Goal: Task Accomplishment & Management: Use online tool/utility

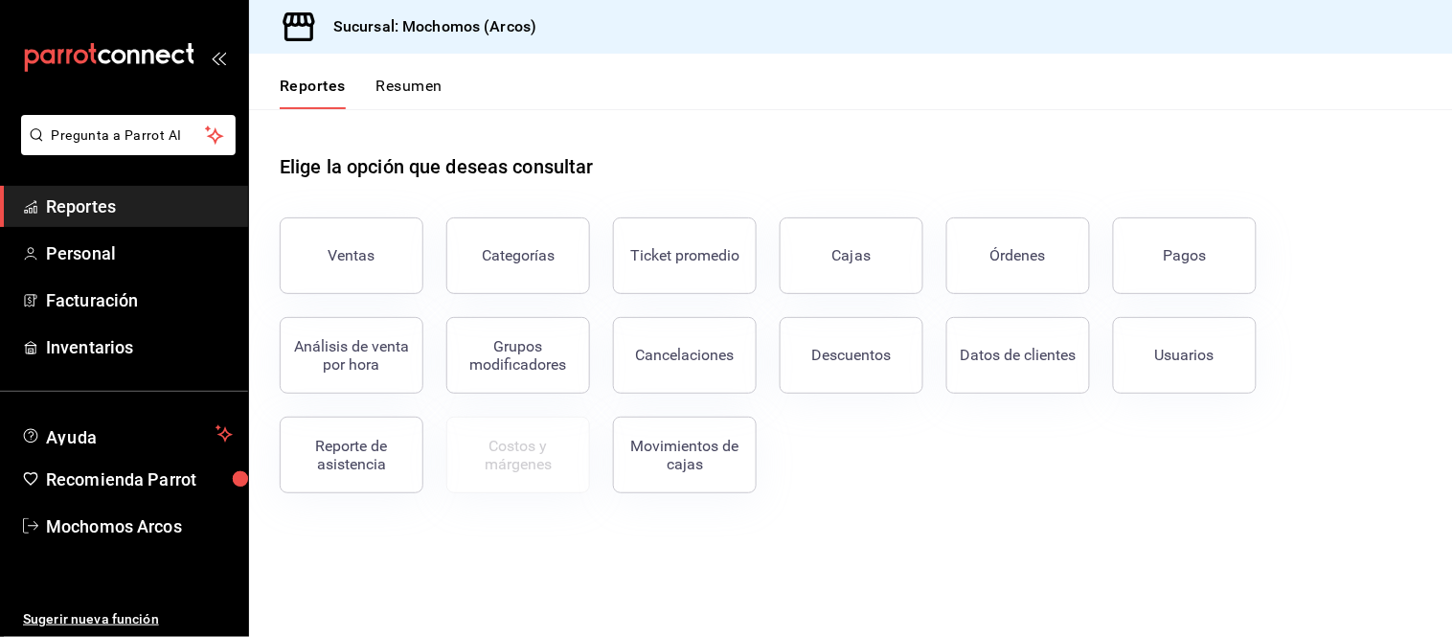
click at [90, 206] on span "Reportes" at bounding box center [139, 207] width 187 height 26
click at [840, 372] on button "Descuentos" at bounding box center [852, 355] width 144 height 77
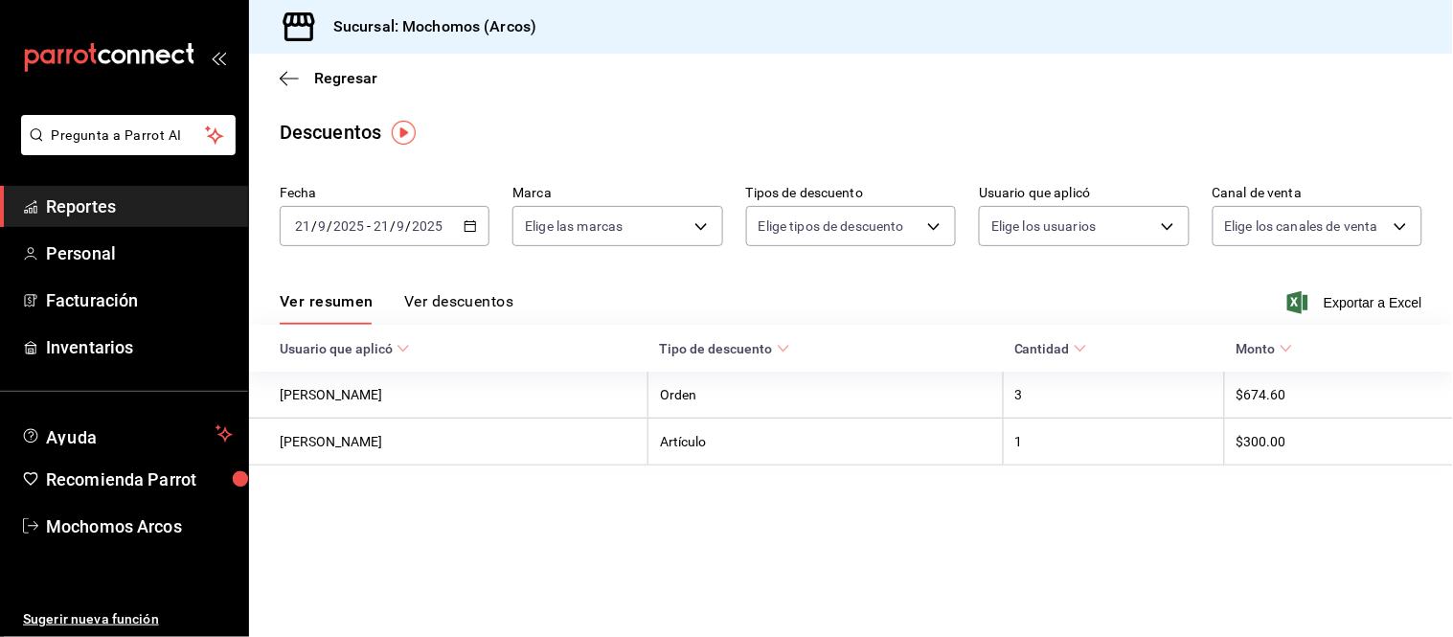
click at [481, 227] on div "[DATE] [DATE] - [DATE] [DATE]" at bounding box center [385, 226] width 210 height 40
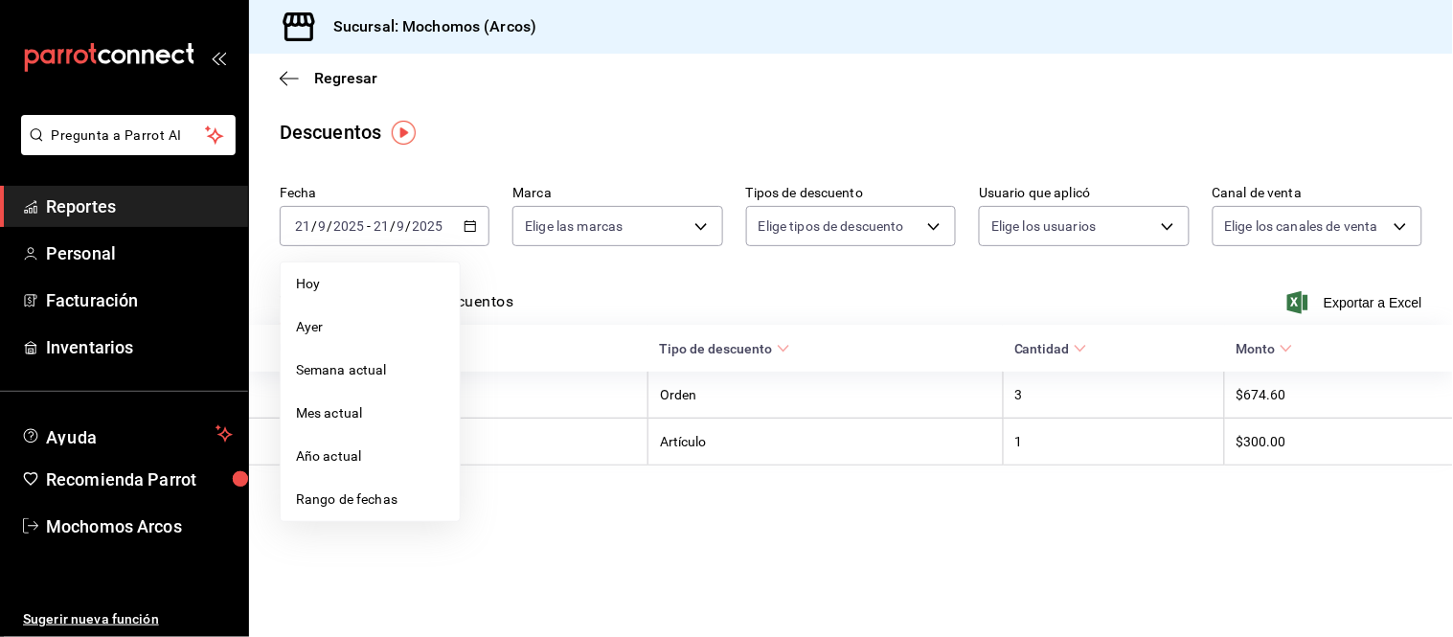
click at [422, 495] on span "Rango de fechas" at bounding box center [370, 500] width 148 height 20
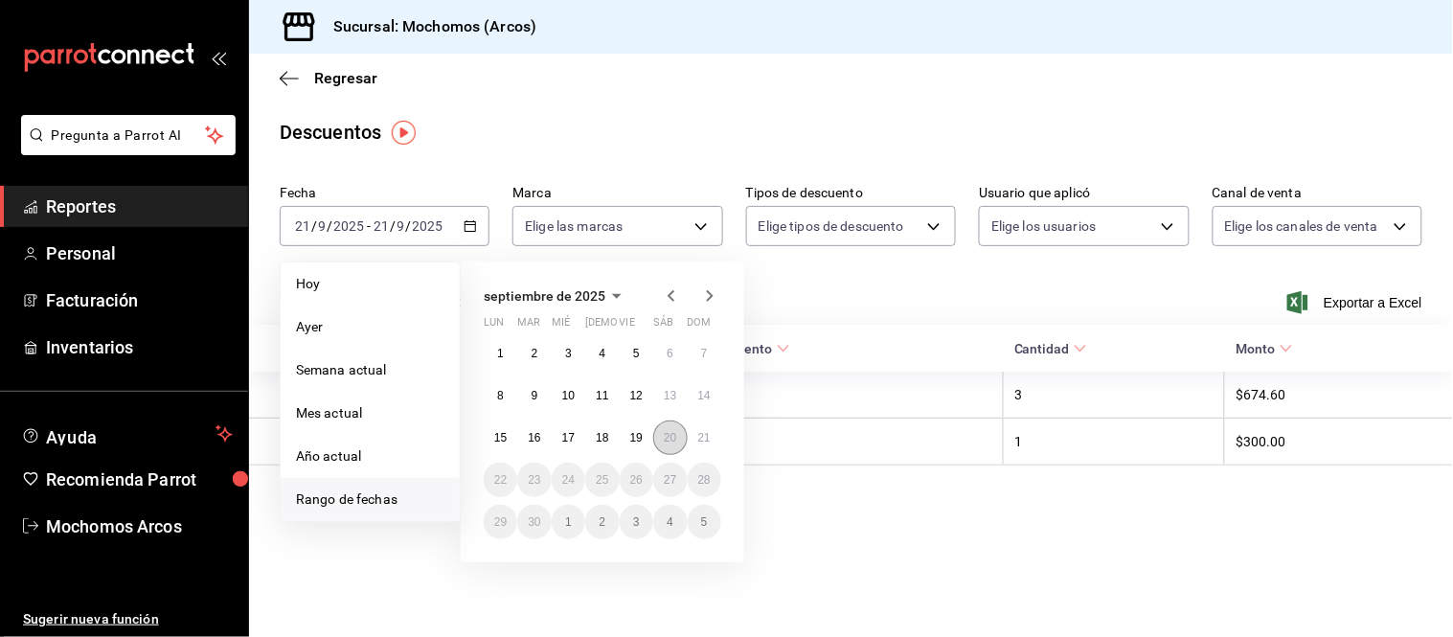
click at [669, 436] on abbr "20" at bounding box center [670, 437] width 12 height 13
click at [709, 445] on button "21" at bounding box center [705, 438] width 34 height 34
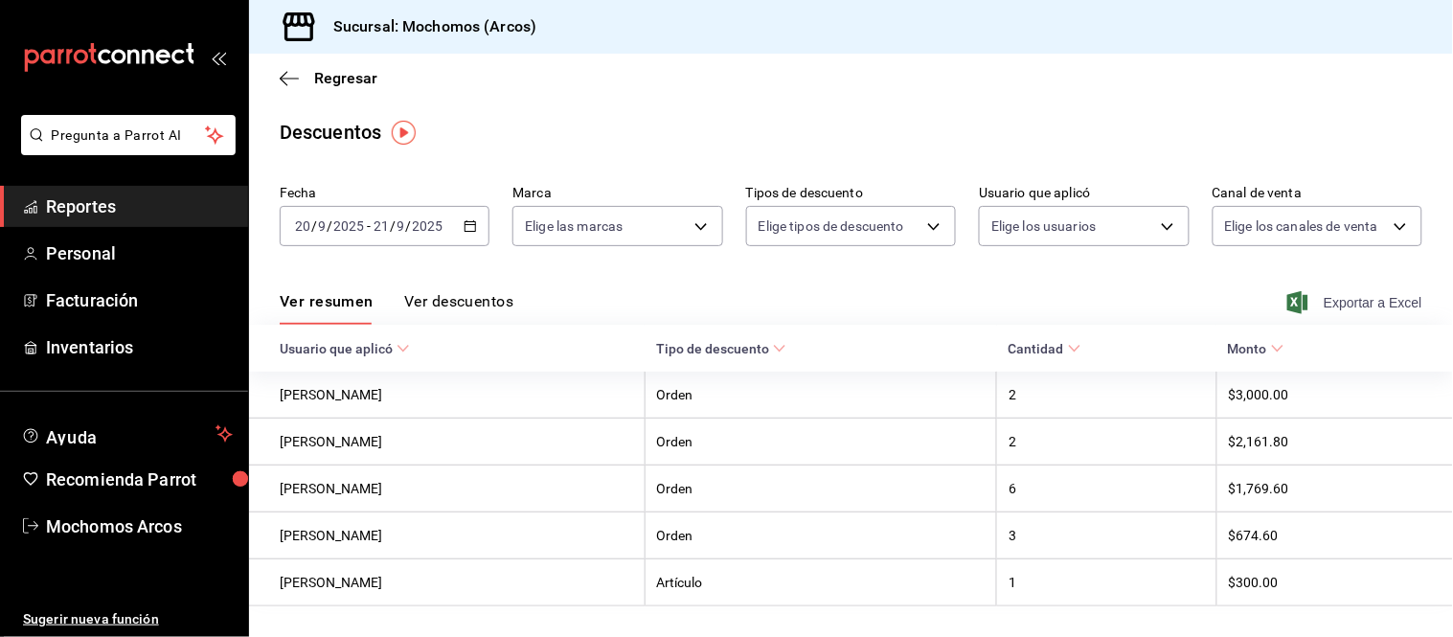
click at [1366, 302] on span "Exportar a Excel" at bounding box center [1356, 302] width 131 height 23
click at [68, 202] on span "Reportes" at bounding box center [139, 207] width 187 height 26
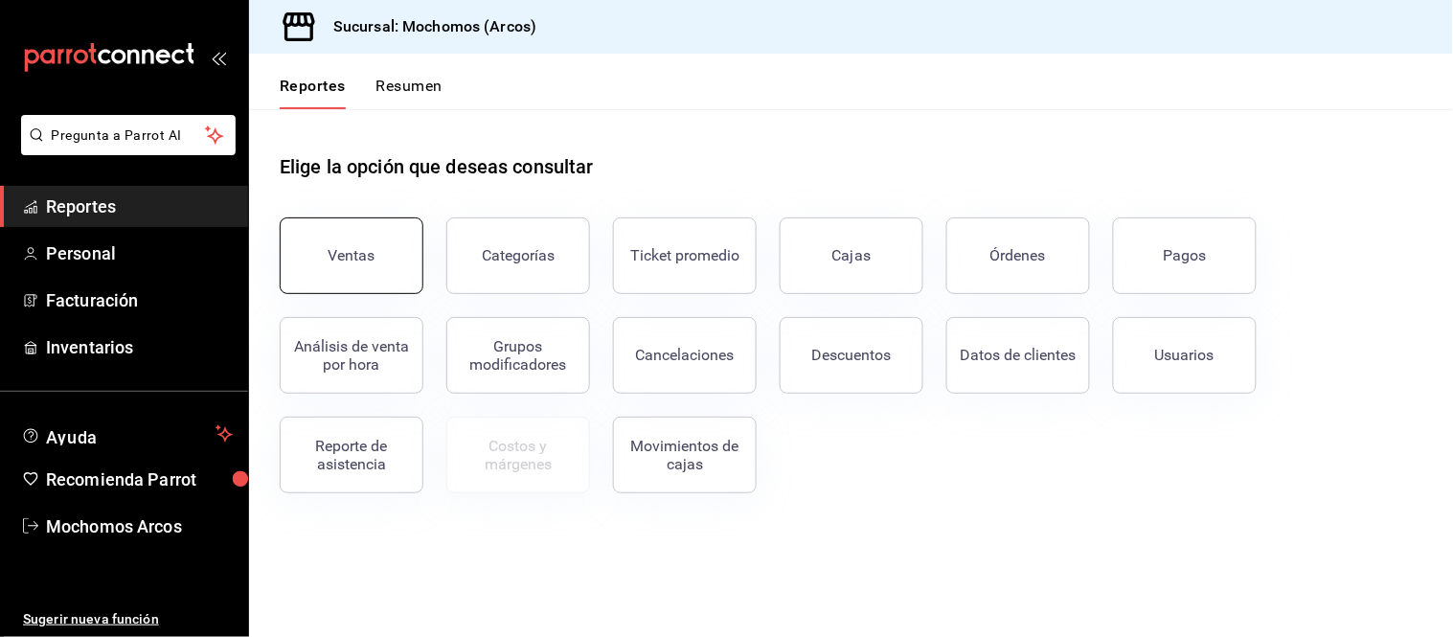
click at [317, 230] on button "Ventas" at bounding box center [352, 255] width 144 height 77
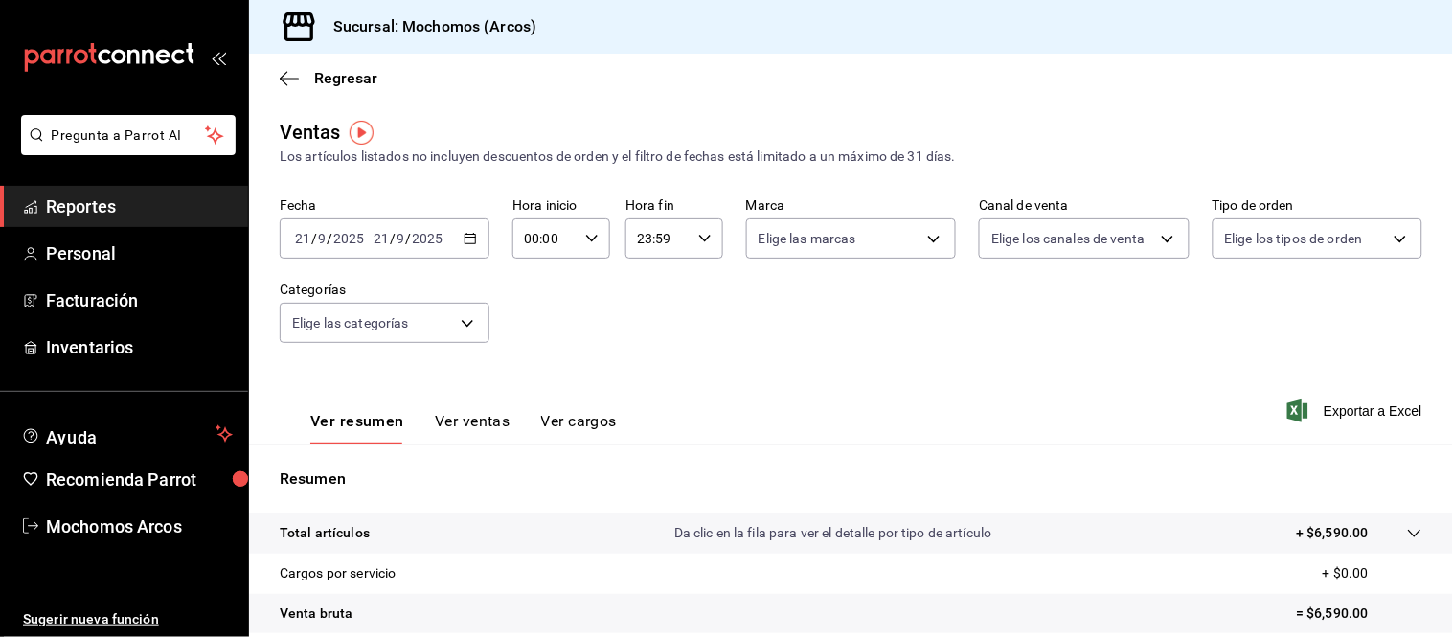
click at [468, 242] on icon "button" at bounding box center [470, 238] width 13 height 13
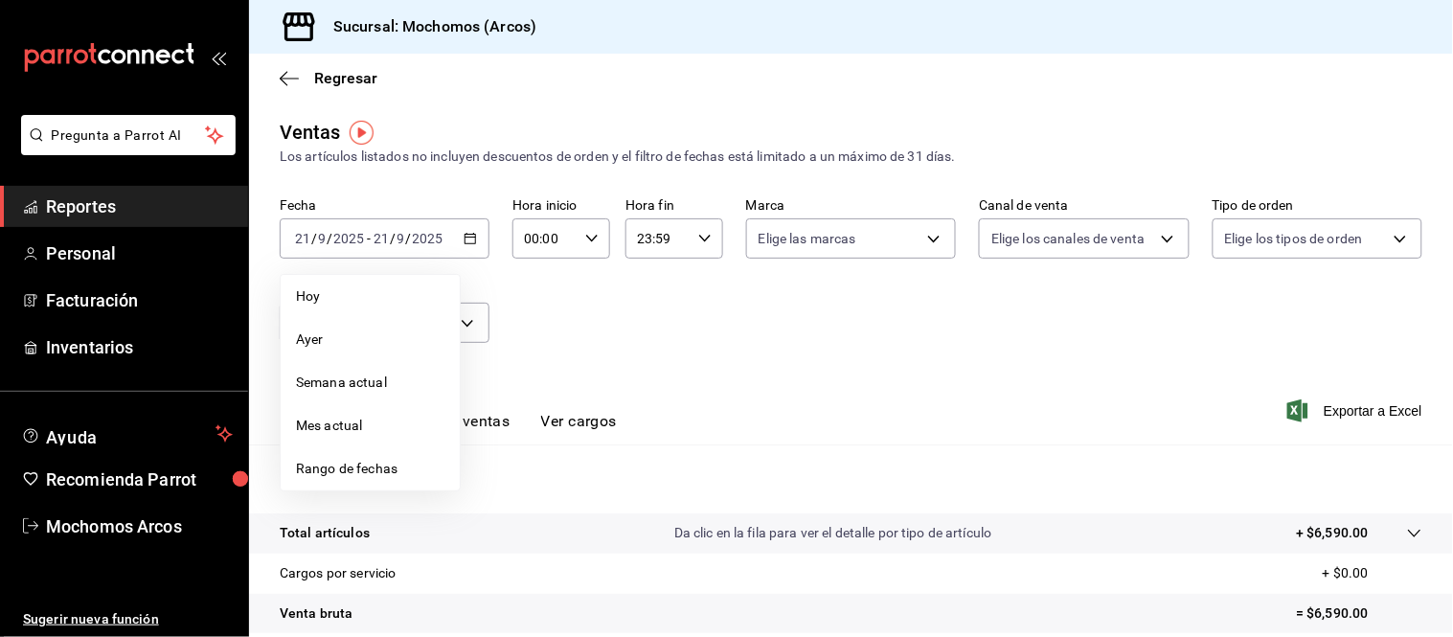
click at [396, 476] on span "Rango de fechas" at bounding box center [370, 469] width 148 height 20
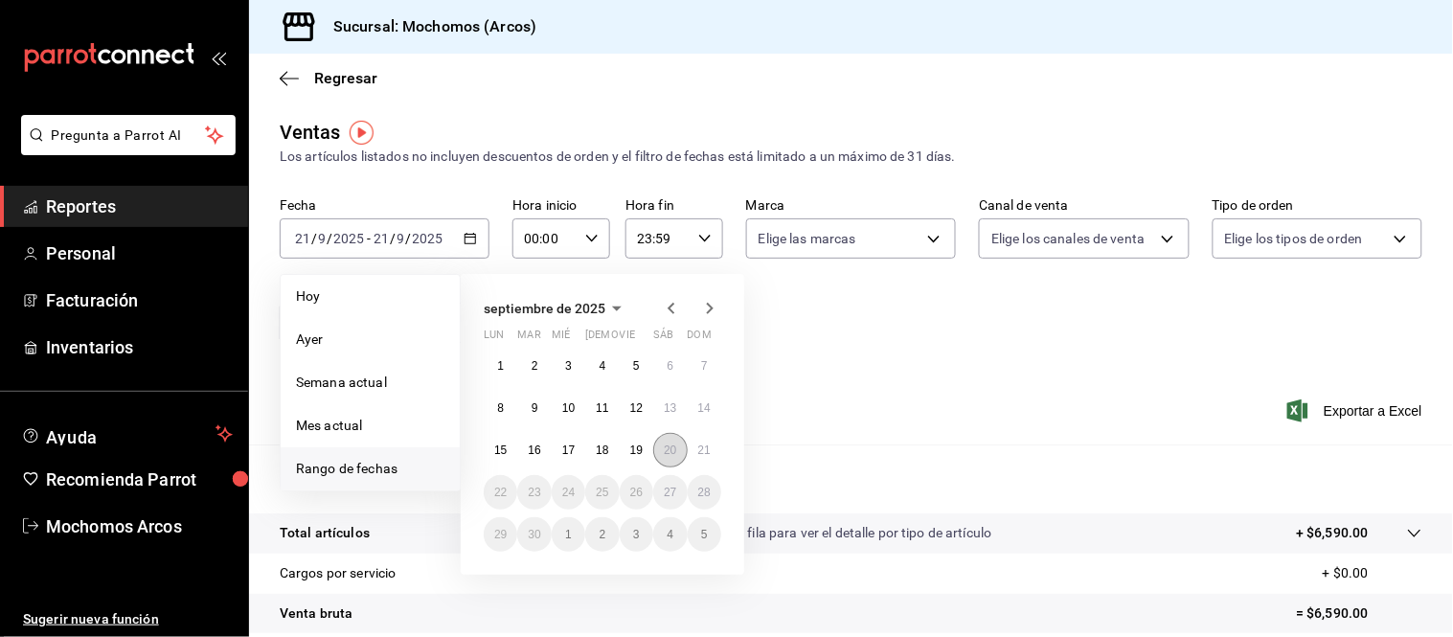
click at [662, 456] on button "20" at bounding box center [670, 450] width 34 height 34
click at [709, 454] on abbr "21" at bounding box center [704, 450] width 12 height 13
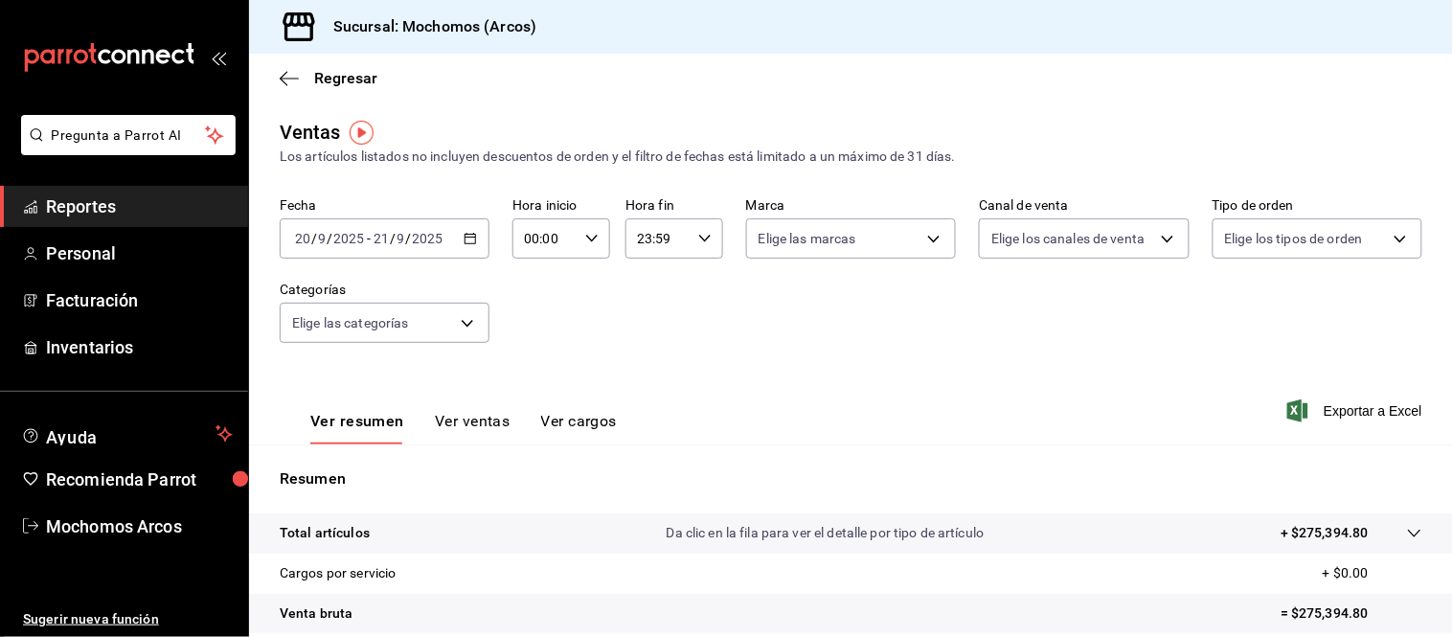
click at [588, 238] on icon "button" at bounding box center [591, 238] width 13 height 13
click at [534, 311] on span "03" at bounding box center [533, 316] width 17 height 15
type input "03:00"
click at [652, 243] on div at bounding box center [726, 318] width 1453 height 637
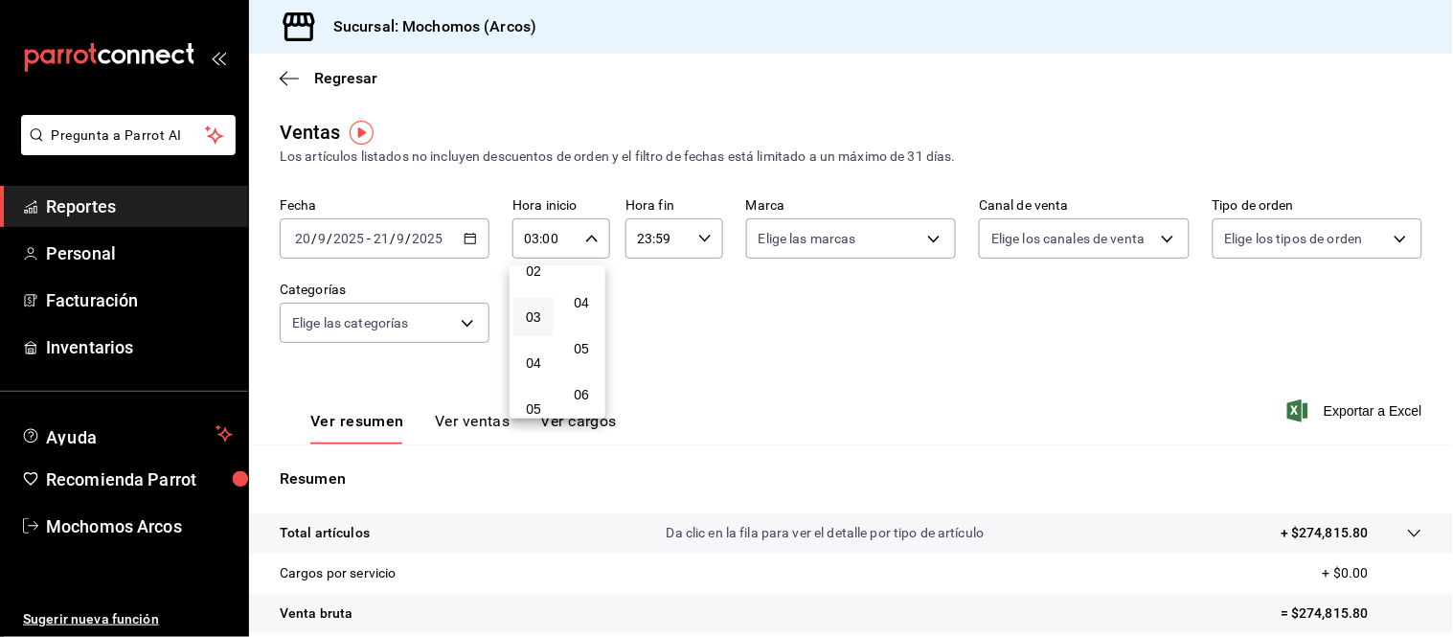
click at [652, 243] on div at bounding box center [726, 318] width 1453 height 637
click at [652, 243] on input "23:59" at bounding box center [658, 238] width 65 height 38
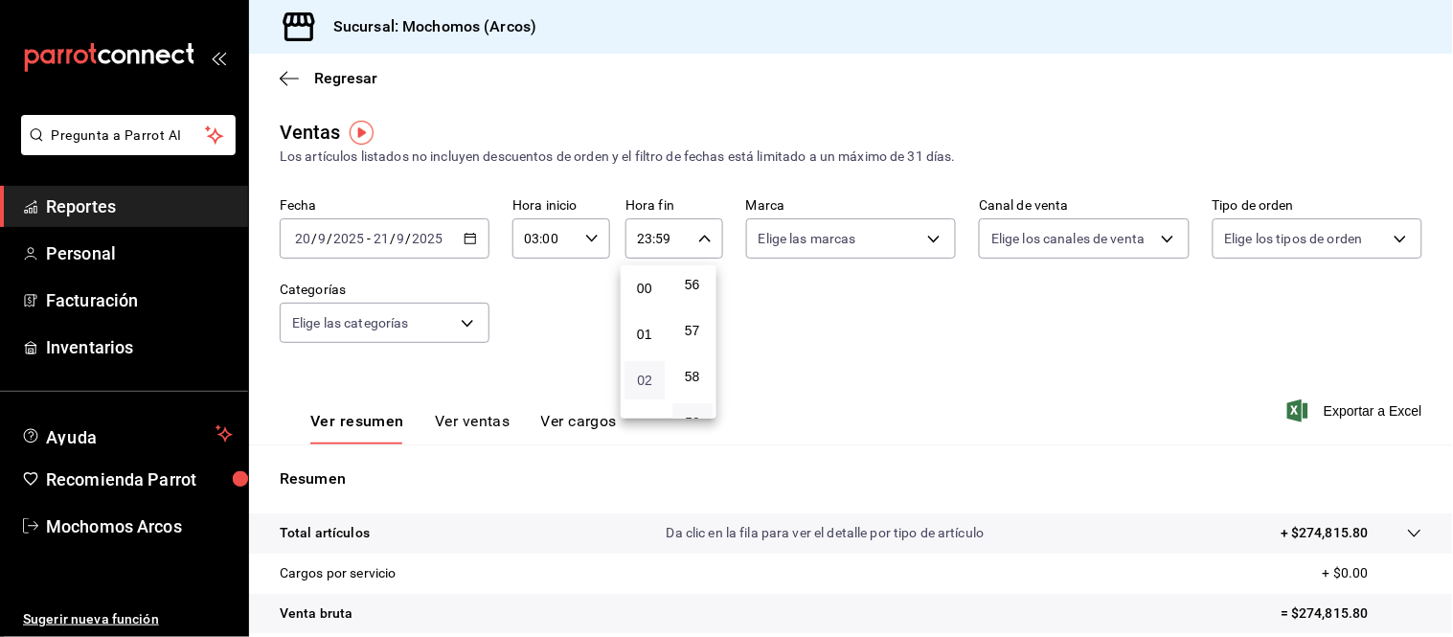
click at [648, 373] on span "02" at bounding box center [644, 380] width 17 height 15
type input "02:59"
click at [1055, 362] on div at bounding box center [726, 318] width 1453 height 637
click at [1352, 413] on span "Exportar a Excel" at bounding box center [1356, 410] width 131 height 23
click at [119, 212] on span "Reportes" at bounding box center [139, 207] width 187 height 26
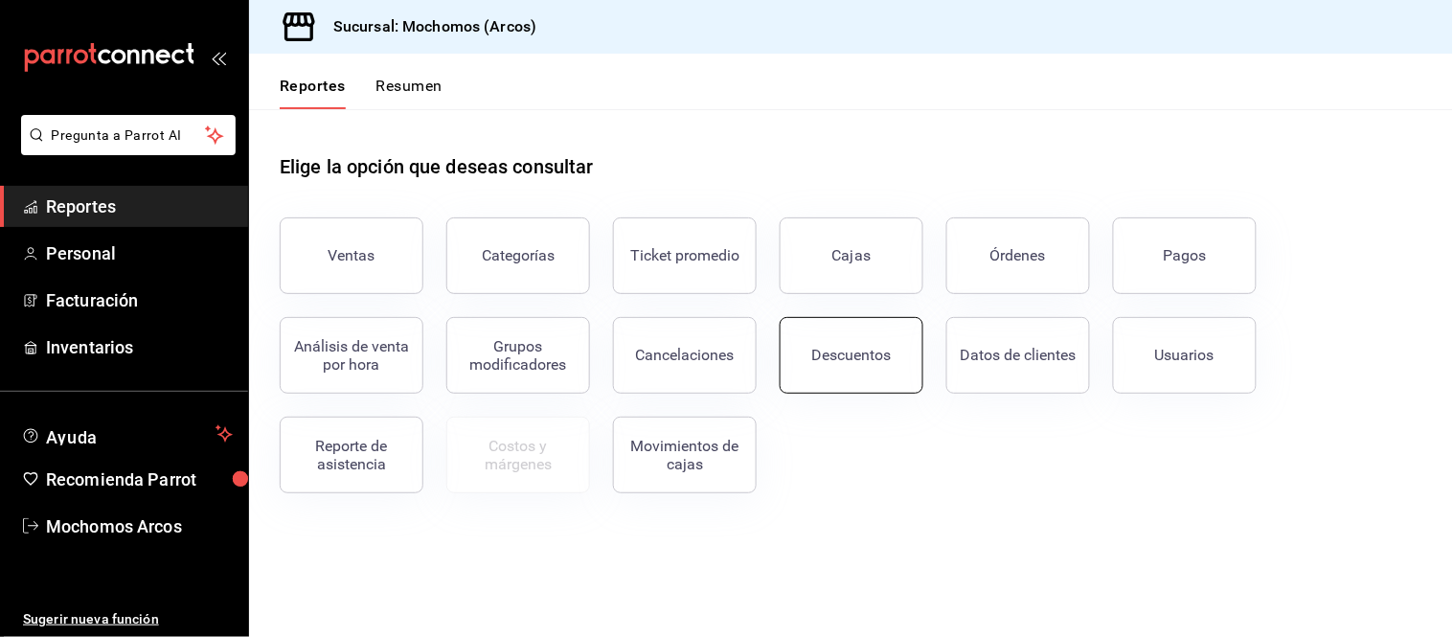
click at [857, 343] on button "Descuentos" at bounding box center [852, 355] width 144 height 77
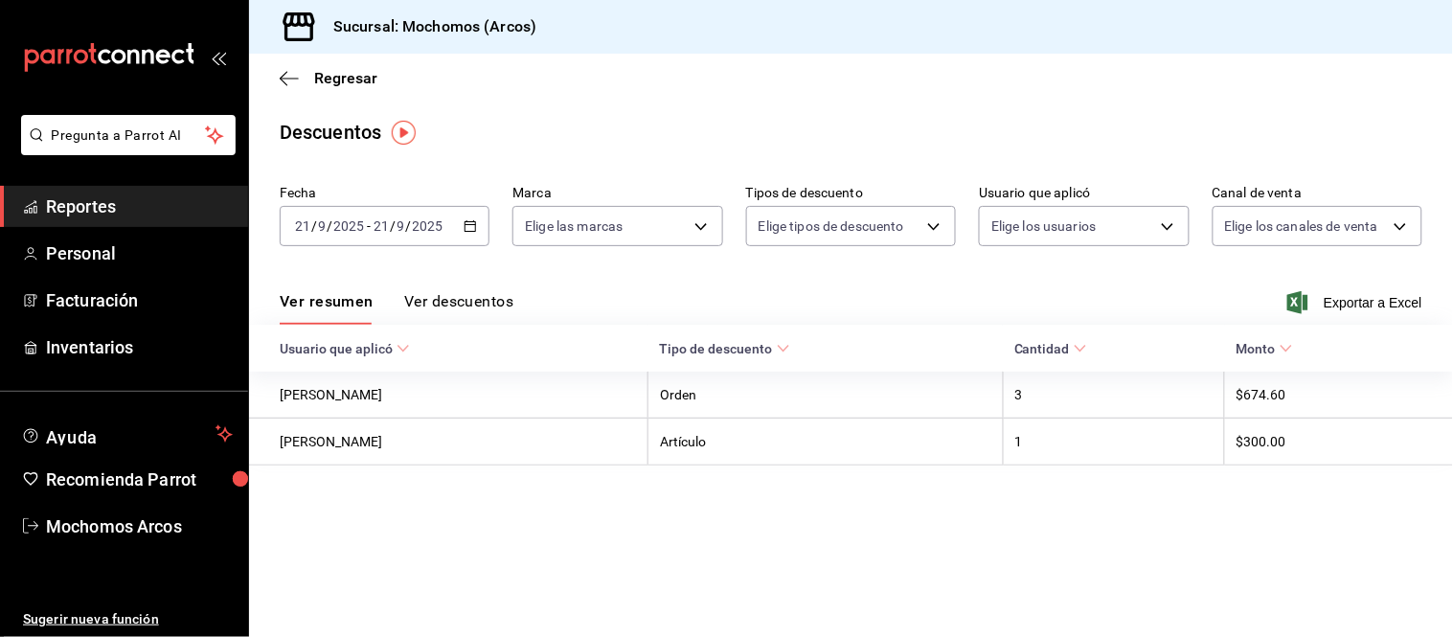
click at [484, 228] on div "[DATE] [DATE] - [DATE] [DATE]" at bounding box center [385, 226] width 210 height 40
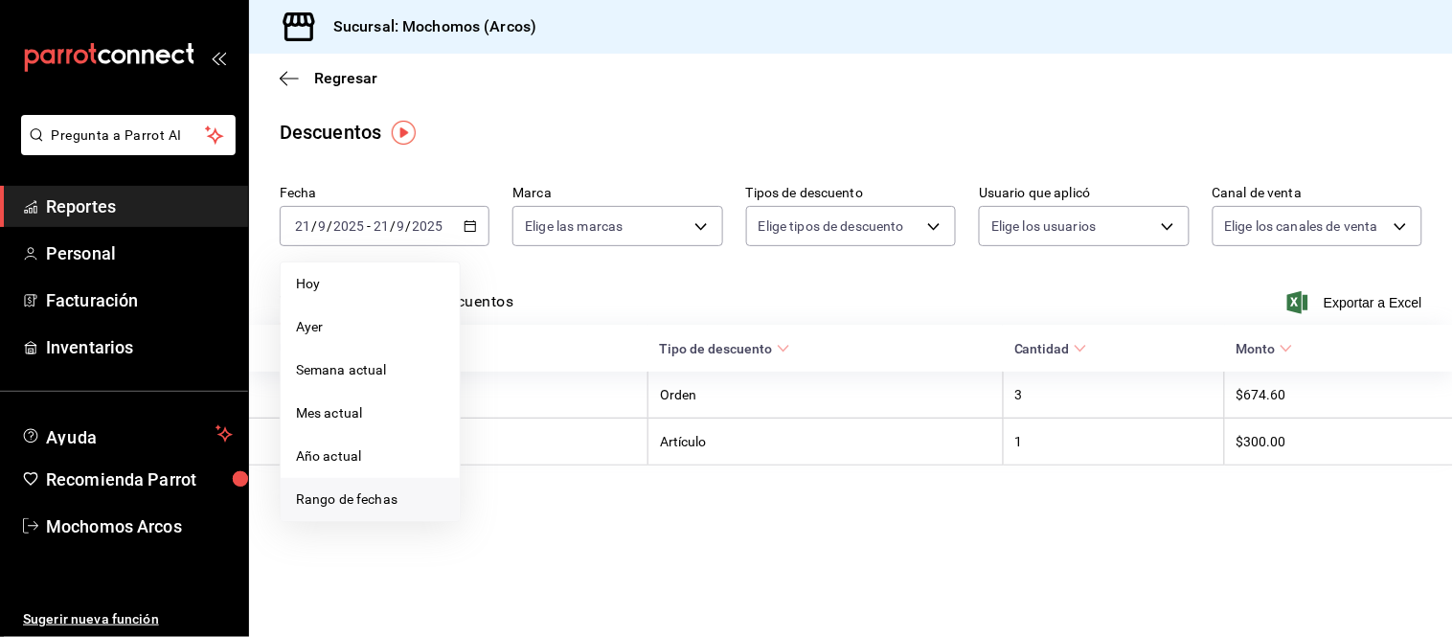
click at [404, 494] on span "Rango de fechas" at bounding box center [370, 500] width 148 height 20
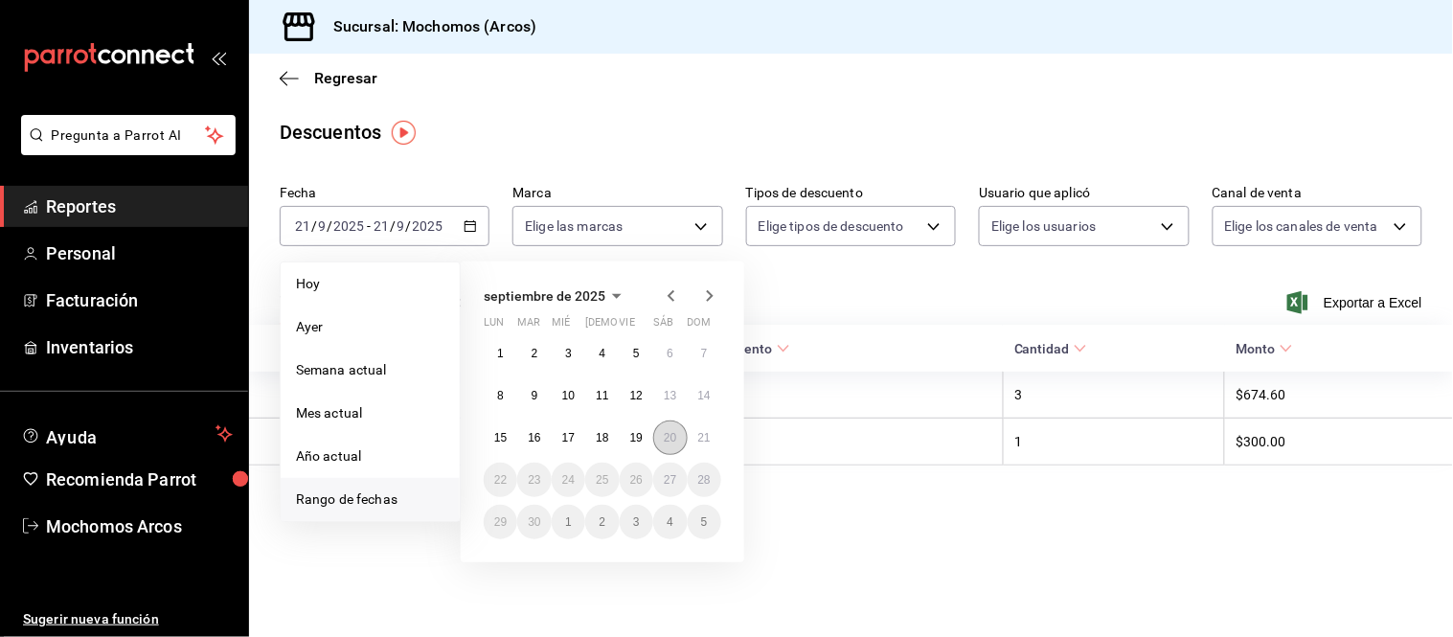
click at [665, 445] on button "20" at bounding box center [670, 438] width 34 height 34
click at [706, 445] on button "21" at bounding box center [705, 438] width 34 height 34
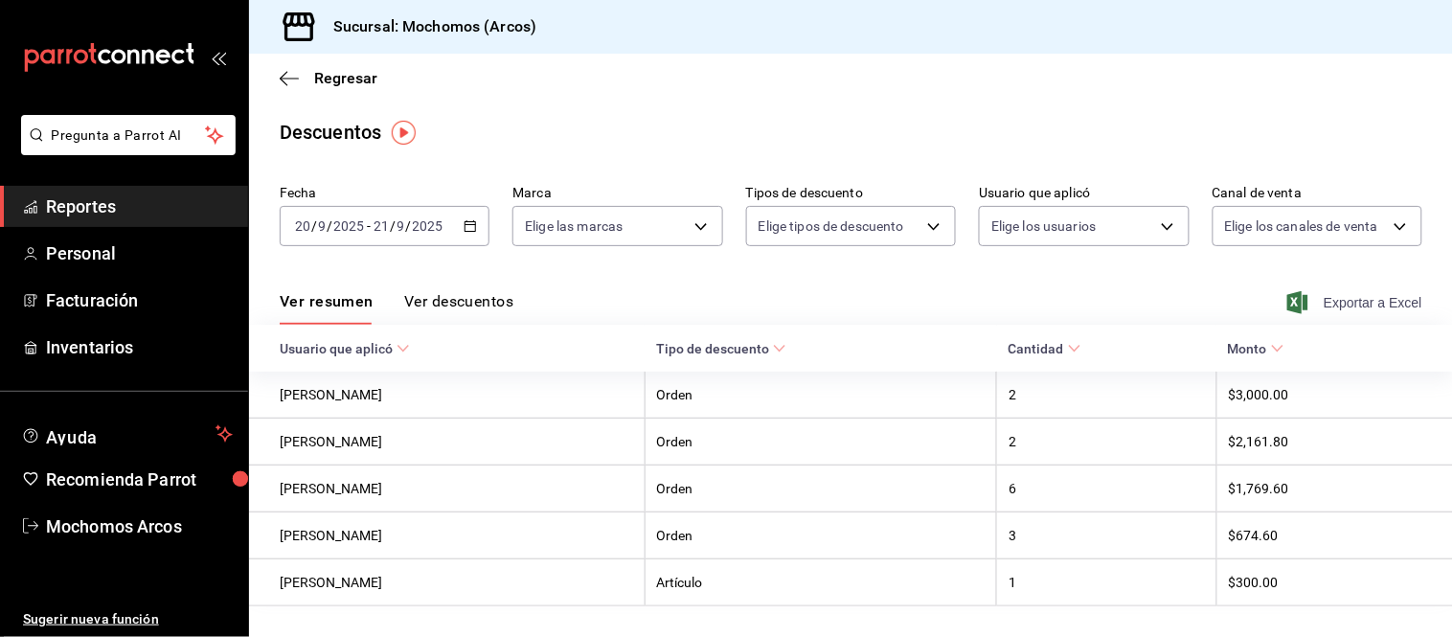
click at [1362, 305] on span "Exportar a Excel" at bounding box center [1356, 302] width 131 height 23
